Goal: Task Accomplishment & Management: Manage account settings

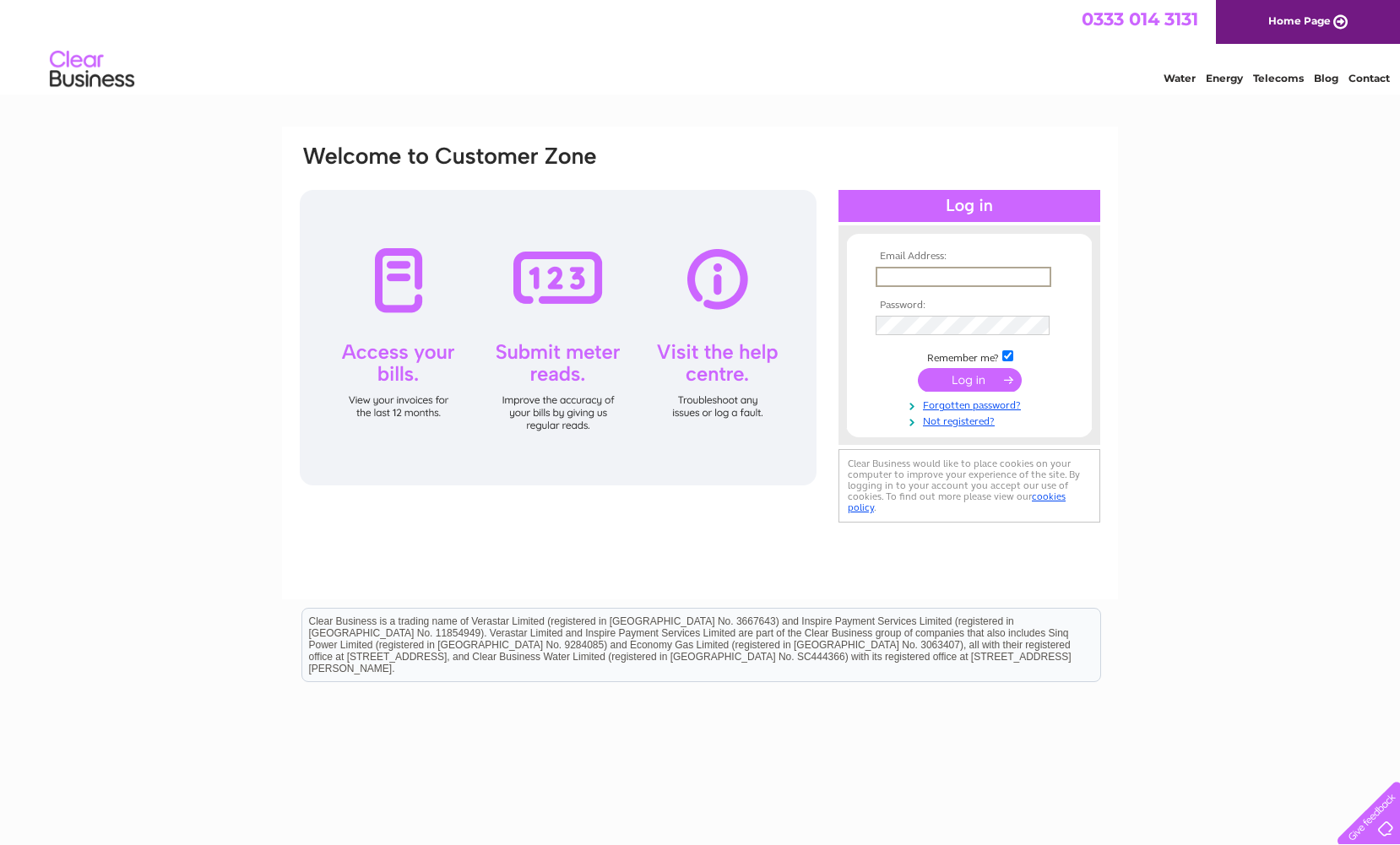
type input "sianwilkie@wilkierider.co.uk"
click at [969, 378] on input "submit" at bounding box center [969, 380] width 104 height 23
click at [969, 382] on input "submit" at bounding box center [969, 380] width 104 height 23
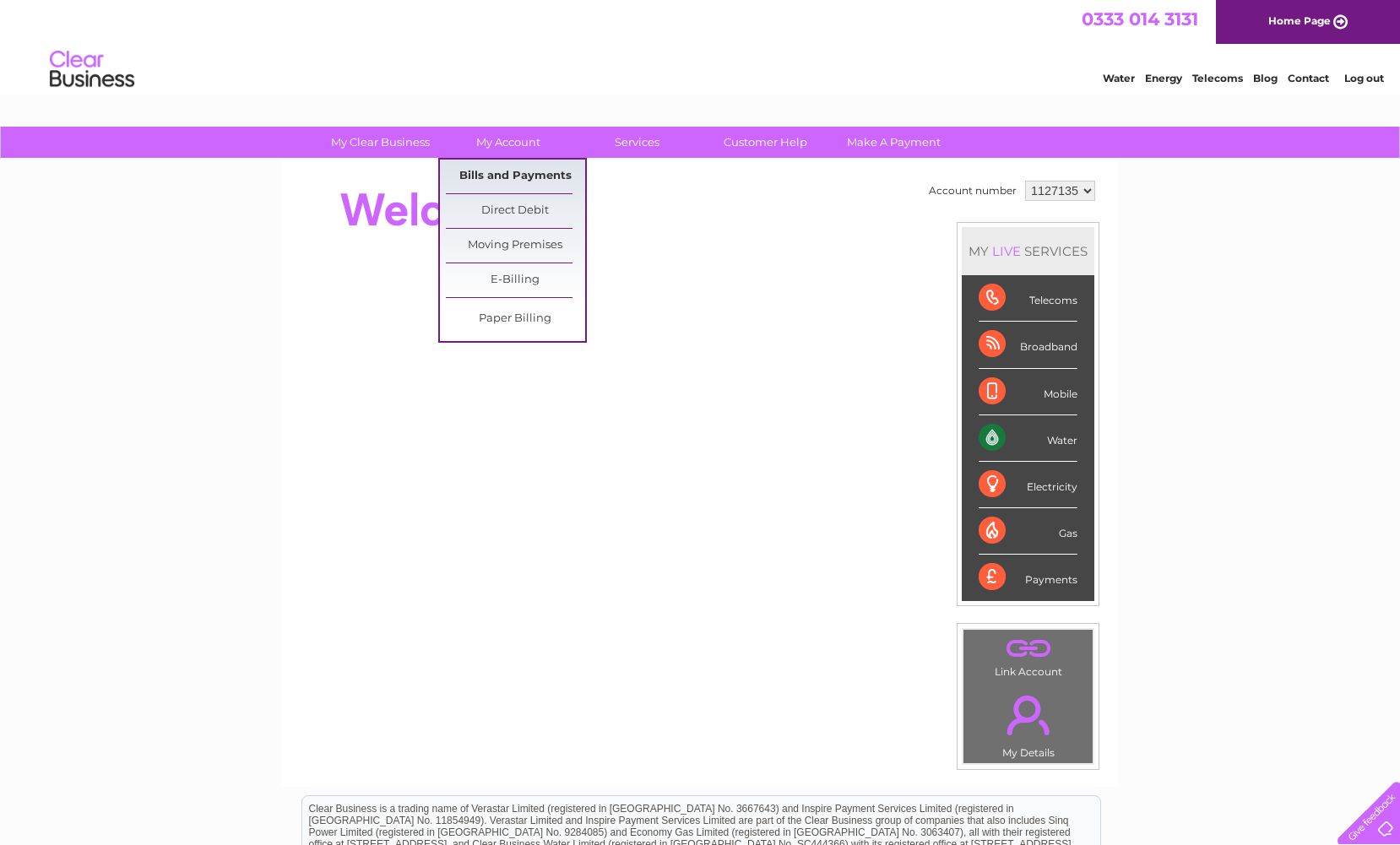
click at [532, 183] on link "Bills and Payments" at bounding box center [515, 176] width 139 height 34
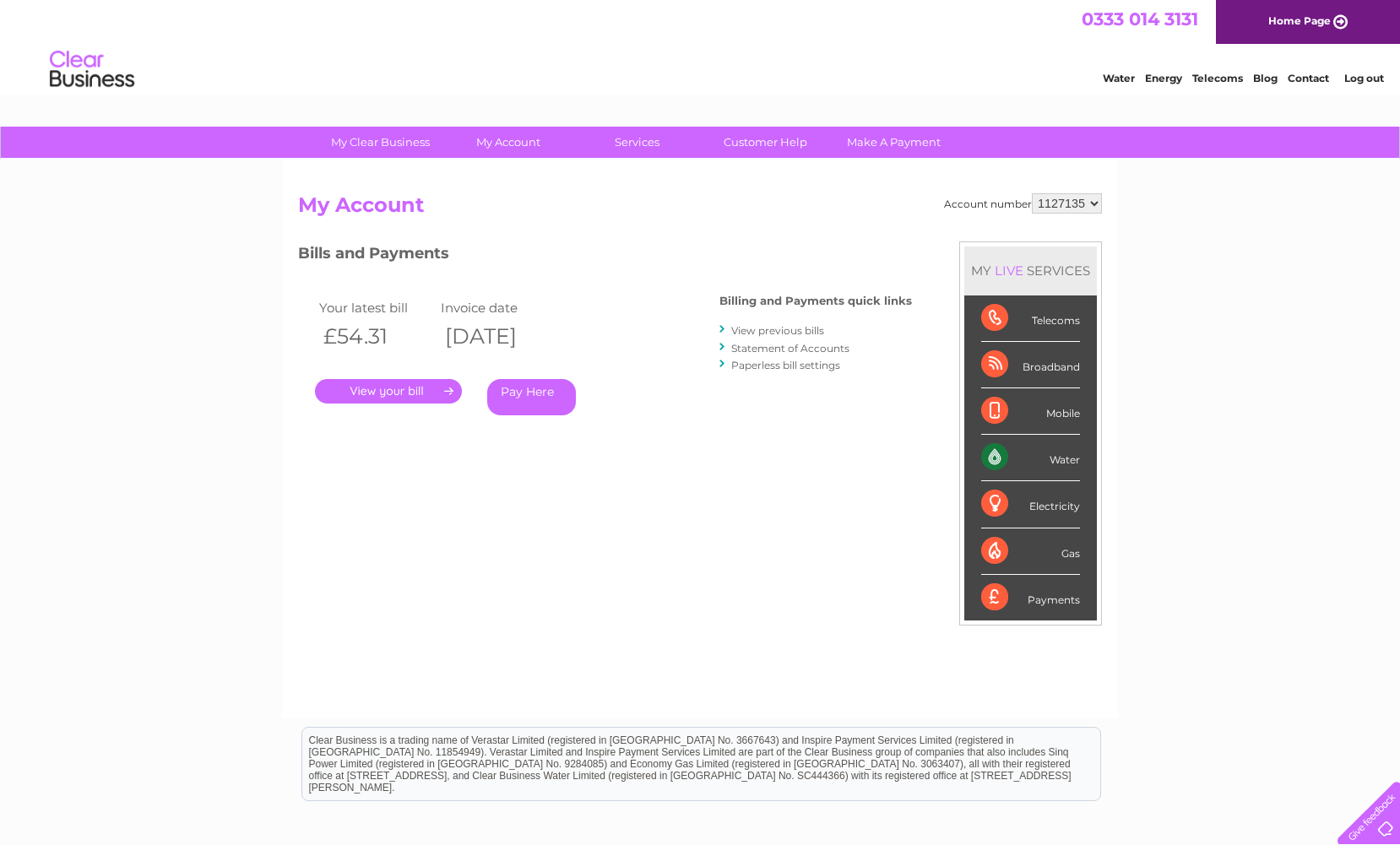
click at [442, 382] on link "." at bounding box center [388, 391] width 147 height 24
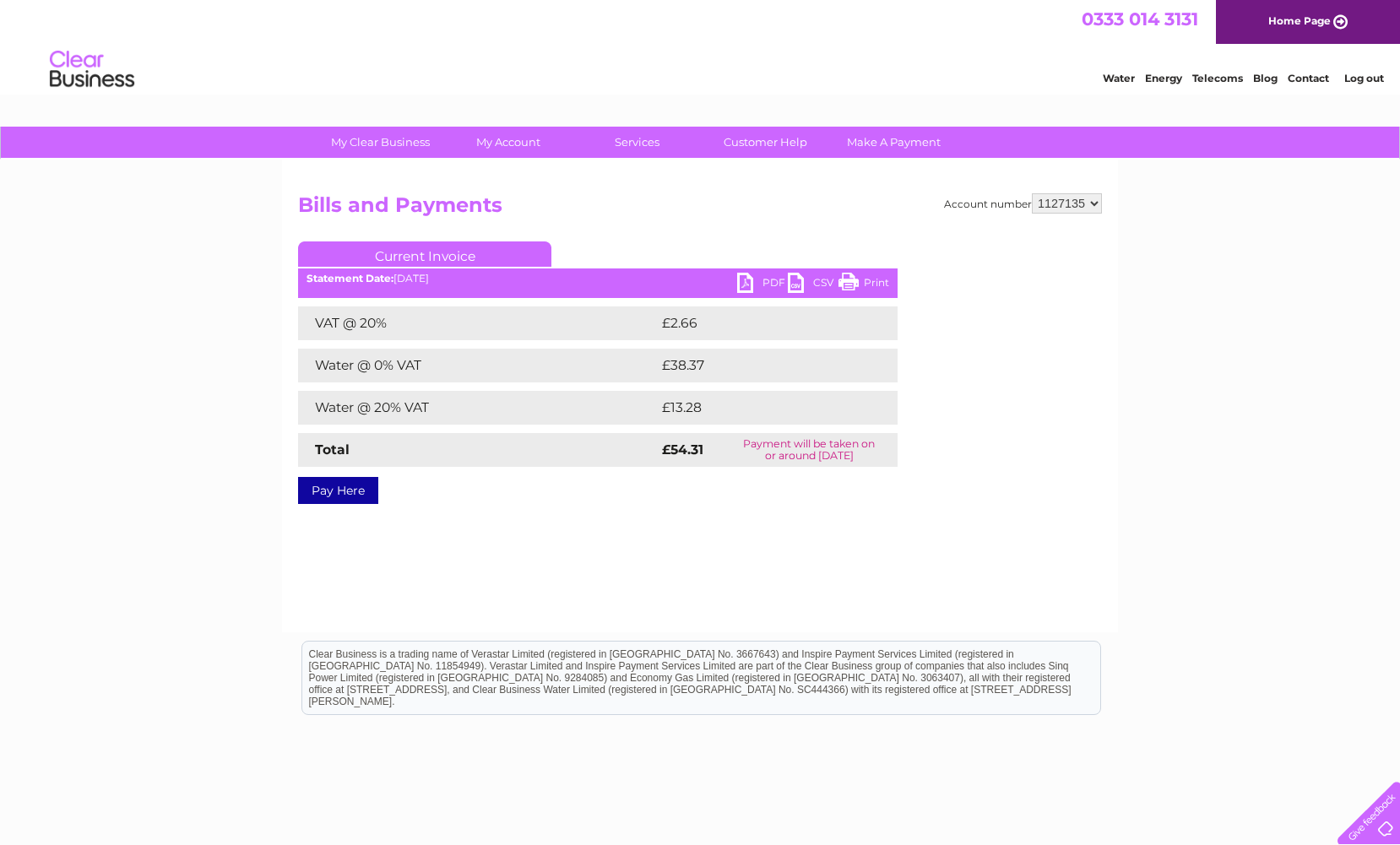
click at [759, 281] on link "PDF" at bounding box center [762, 285] width 51 height 24
select select "1127136"
click at [740, 282] on link "PDF" at bounding box center [762, 285] width 51 height 24
select select "3024834"
click at [749, 285] on link "PDF" at bounding box center [762, 285] width 51 height 24
